Goal: Task Accomplishment & Management: Use online tool/utility

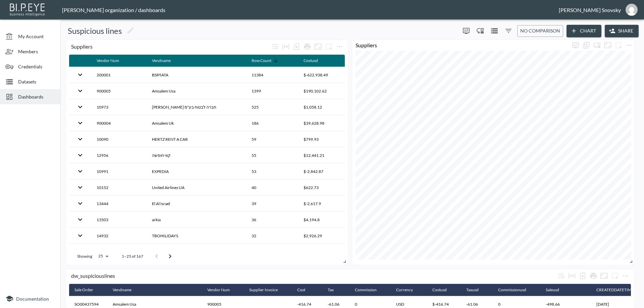
click at [618, 33] on button "Share" at bounding box center [622, 31] width 34 height 12
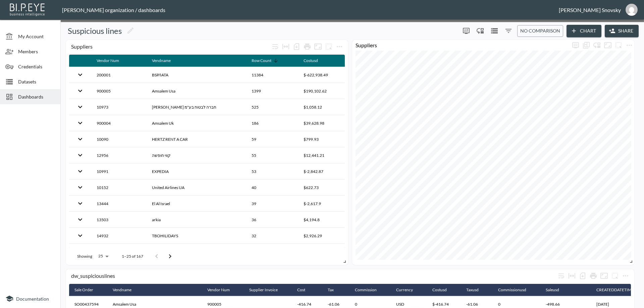
click at [505, 129] on p "Edit" at bounding box center [505, 127] width 9 height 8
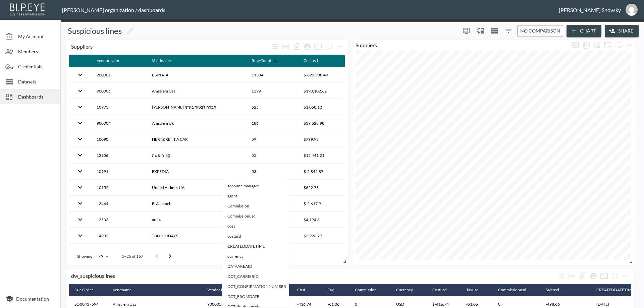
click at [239, 198] on span "agent" at bounding box center [255, 196] width 56 height 6
type input "agent"
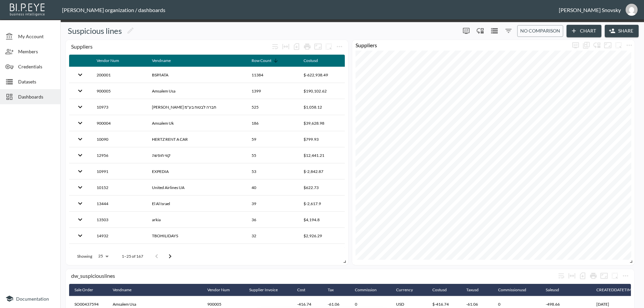
click at [302, 175] on body "BI.P.EYE, Interactive Analytics Dashboards - app [PERSON_NAME] organization / d…" at bounding box center [322, 154] width 644 height 308
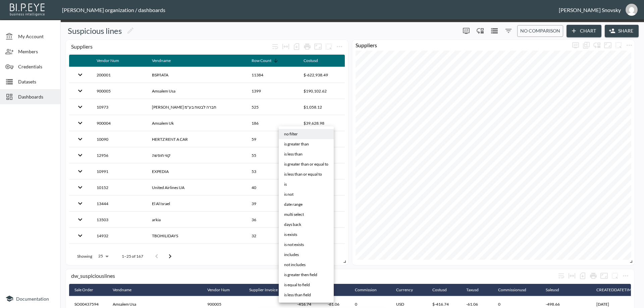
click at [290, 183] on li "is" at bounding box center [306, 184] width 55 height 10
type input "is"
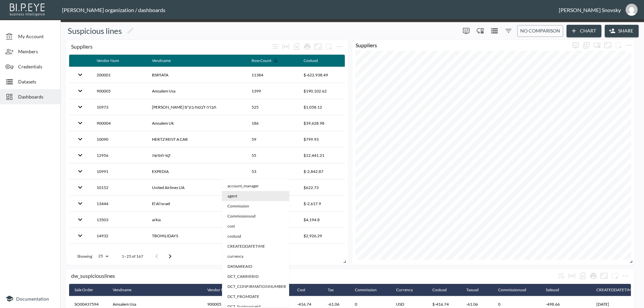
type input "agent"
type input "no filter"
type input "agent"
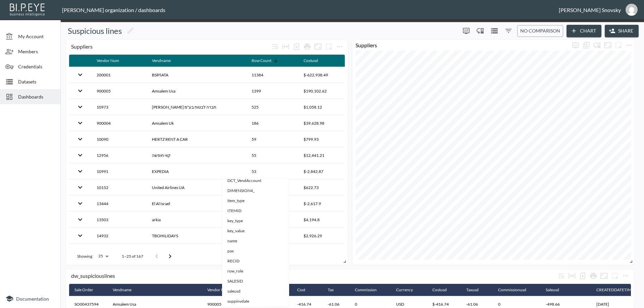
scroll to position [168, 0]
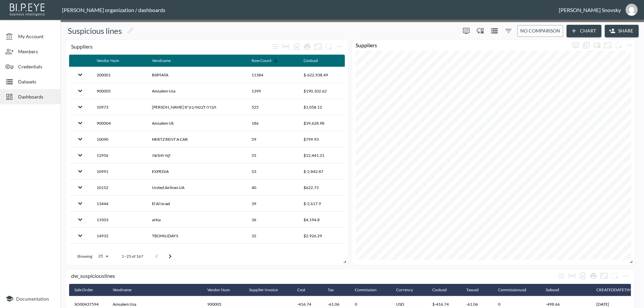
drag, startPoint x: 512, startPoint y: 281, endPoint x: 357, endPoint y: 171, distance: 190.0
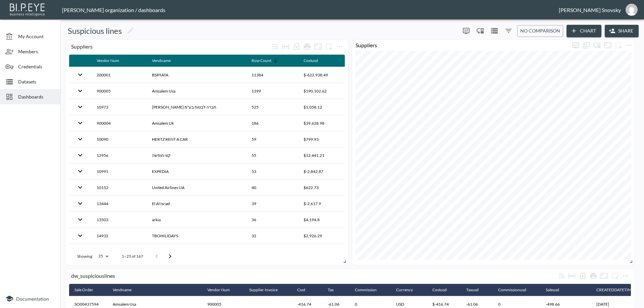
click at [17, 82] on div at bounding box center [11, 82] width 13 height 8
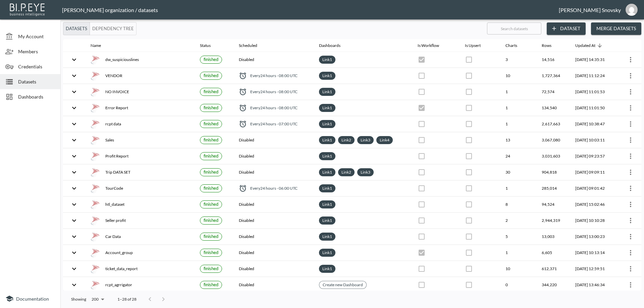
click at [26, 96] on span "Dashboards" at bounding box center [36, 96] width 37 height 7
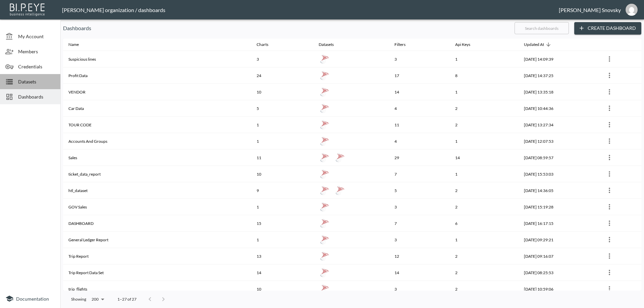
click at [31, 83] on span "Datasets" at bounding box center [36, 81] width 37 height 7
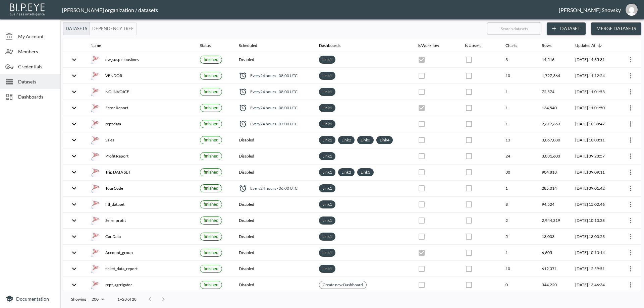
click at [33, 93] on div "Dashboards" at bounding box center [30, 96] width 60 height 15
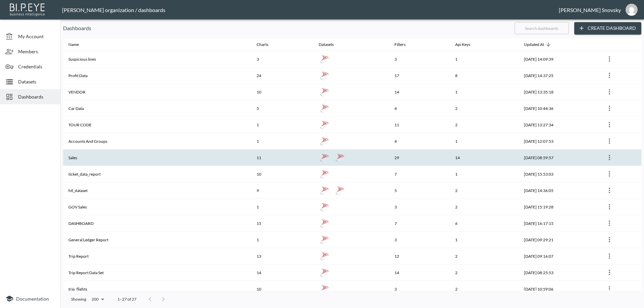
click at [142, 158] on th "Sales" at bounding box center [157, 158] width 188 height 16
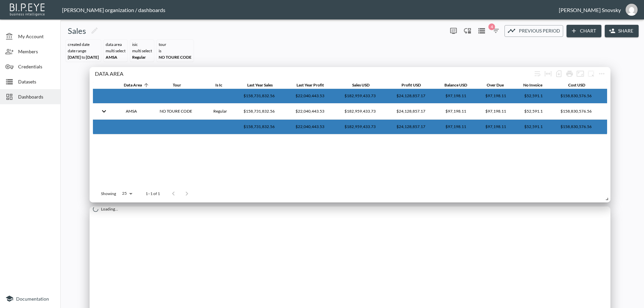
click at [618, 31] on button "Share" at bounding box center [622, 31] width 34 height 12
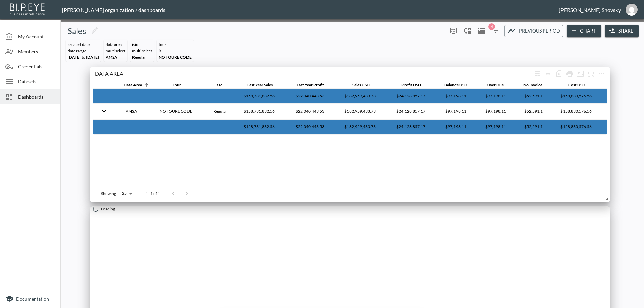
click at [503, 126] on p "Edit" at bounding box center [503, 127] width 9 height 8
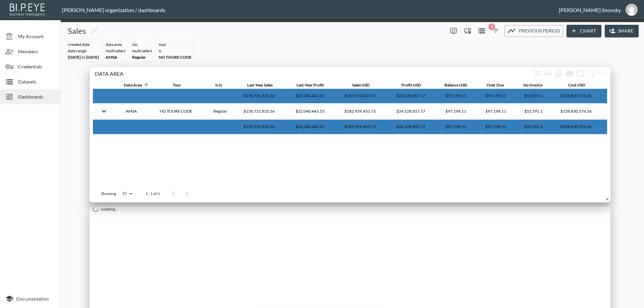
type input "Main Group"
type input "no filter"
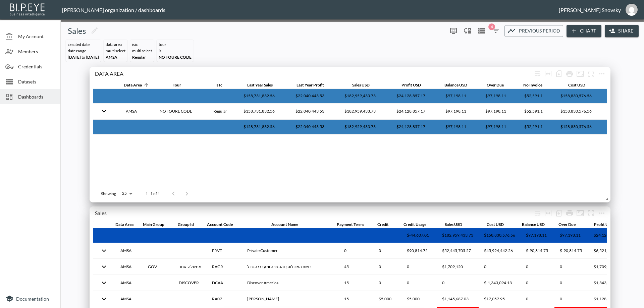
click at [502, 115] on div at bounding box center [322, 154] width 644 height 308
click at [503, 127] on p "Edit" at bounding box center [503, 127] width 9 height 8
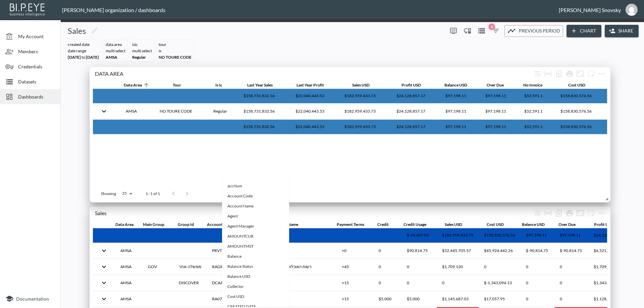
scroll to position [206, 0]
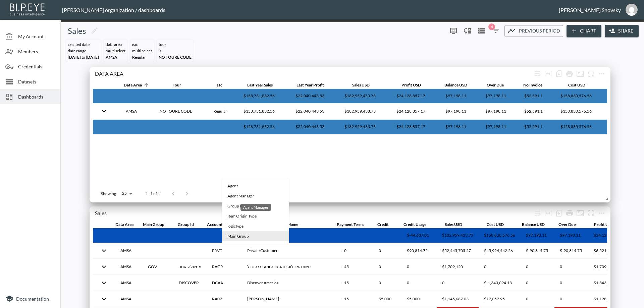
type input "Main Grou"
type input "no filter"
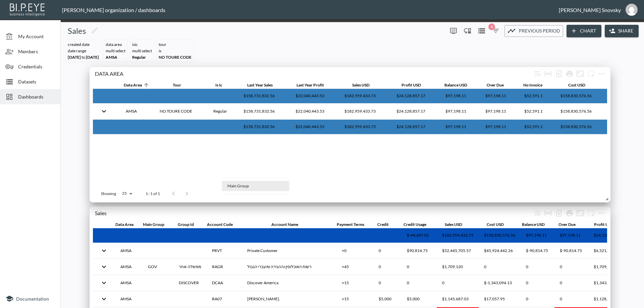
scroll to position [0, 0]
type input "Group Id"
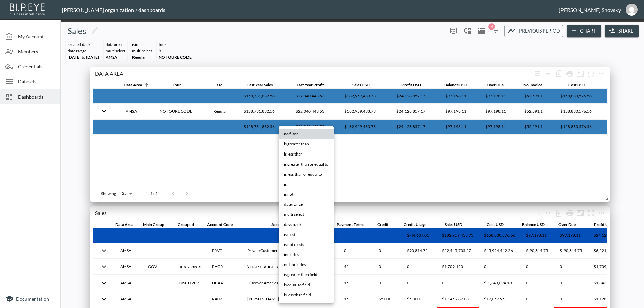
click at [300, 164] on body "BI.P.EYE, Interactive Analytics Dashboards - app [PERSON_NAME] organization / d…" at bounding box center [322, 154] width 644 height 308
click at [299, 184] on li "is" at bounding box center [306, 184] width 55 height 10
type input "is"
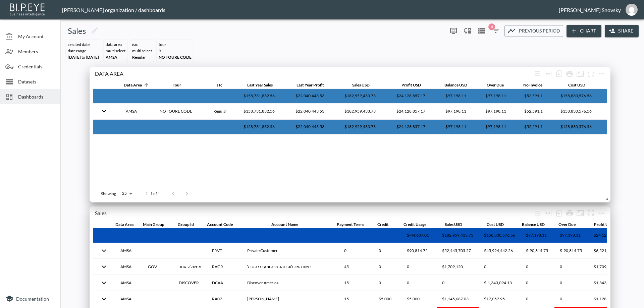
click at [33, 84] on span "Datasets" at bounding box center [36, 81] width 37 height 7
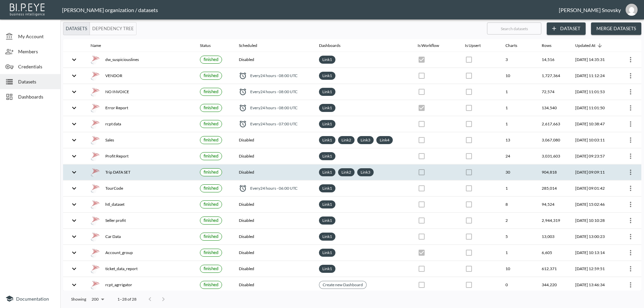
click at [141, 171] on div "Trip DATA SET" at bounding box center [140, 172] width 99 height 9
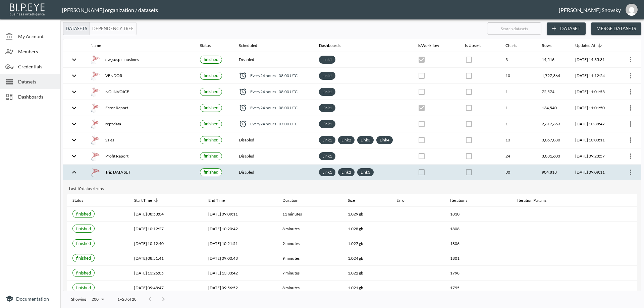
click at [631, 172] on icon "more" at bounding box center [630, 172] width 8 height 8
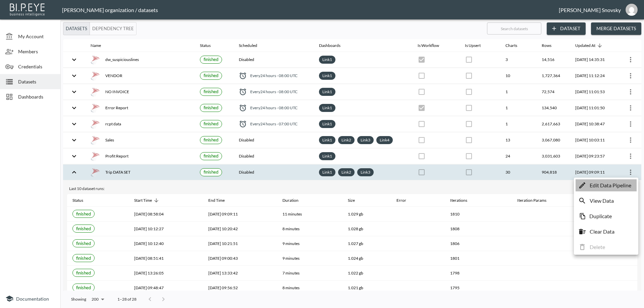
click at [620, 183] on p "Edit Data Pipeline" at bounding box center [610, 185] width 42 height 8
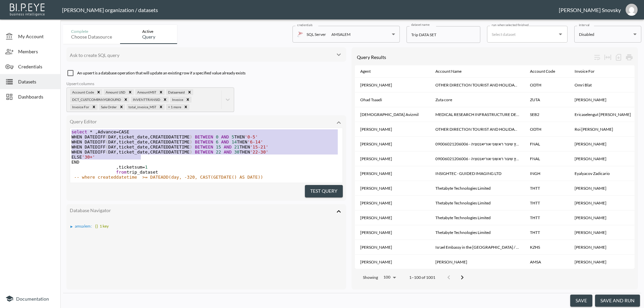
scroll to position [5, 0]
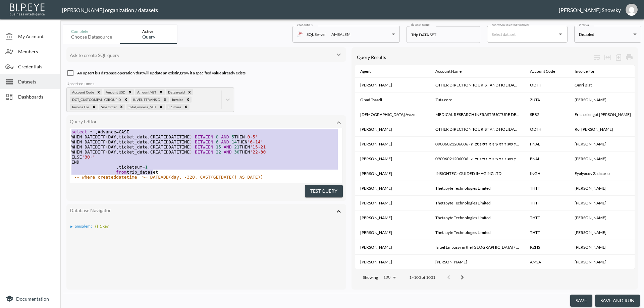
type textarea "select * ,Advance = CASE WHEN DATEDIFF(DAY, ticket_date, CREATEDDATETIME) BETWE…"
drag, startPoint x: 97, startPoint y: 140, endPoint x: 237, endPoint y: 177, distance: 144.4
click at [235, 173] on div "select * , Advance = CASE WHEN DATEDIFF ( DAY , ticket_date , CREATEDDATETIME )…" at bounding box center [206, 154] width 272 height 50
click at [156, 140] on pre "WHEN DATEDIFF ( DAY , ticket_date , CREATEDDATETIME ) BETWEEN 6 AND 14 THEN '6-…" at bounding box center [206, 141] width 272 height 5
